Goal: Information Seeking & Learning: Learn about a topic

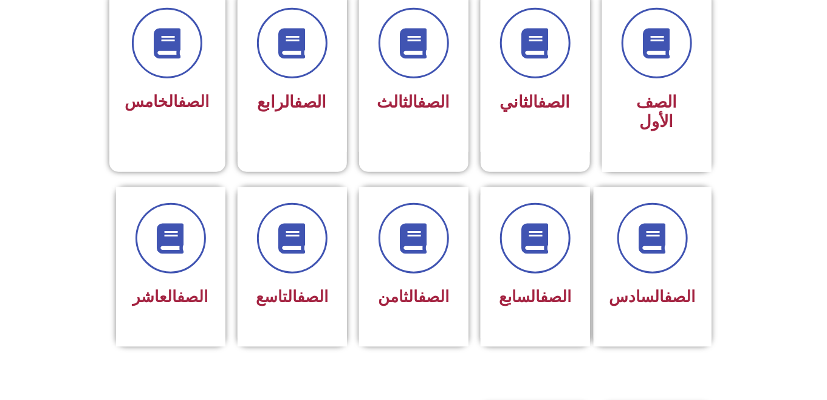
scroll to position [325, 0]
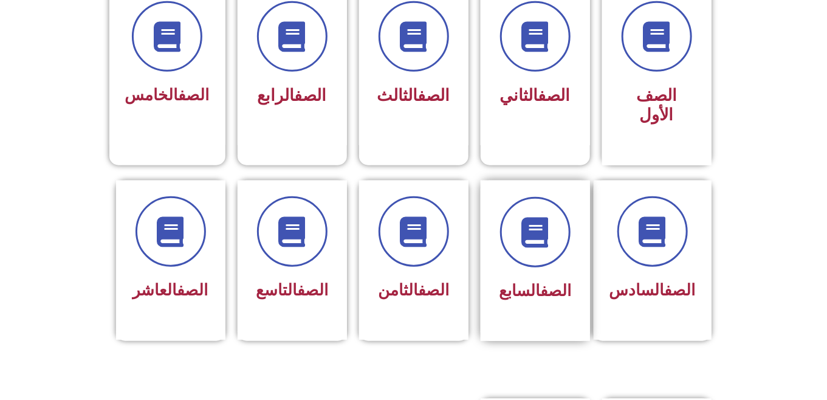
click at [520, 277] on div "الصف السابع" at bounding box center [535, 292] width 77 height 30
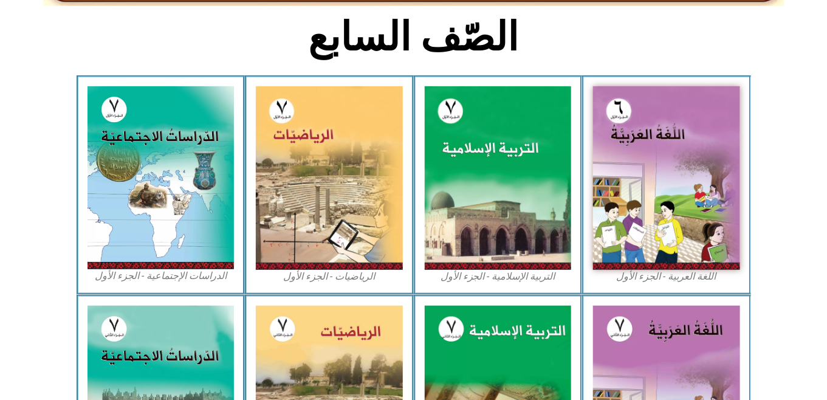
scroll to position [303, 0]
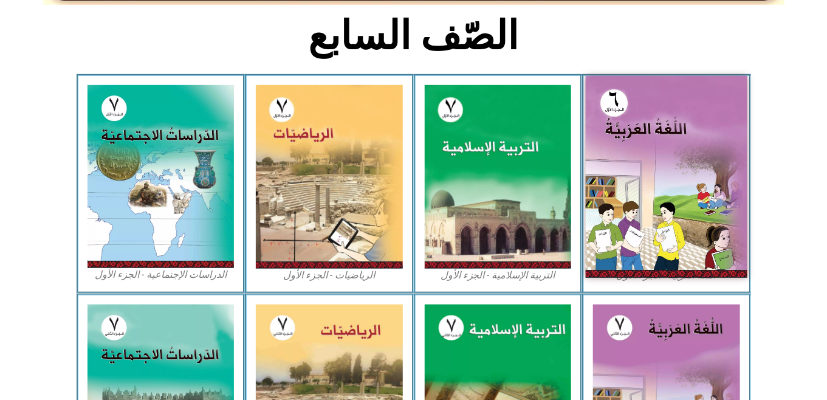
click at [651, 104] on img at bounding box center [667, 177] width 162 height 202
